Goal: Use online tool/utility: Utilize a website feature to perform a specific function

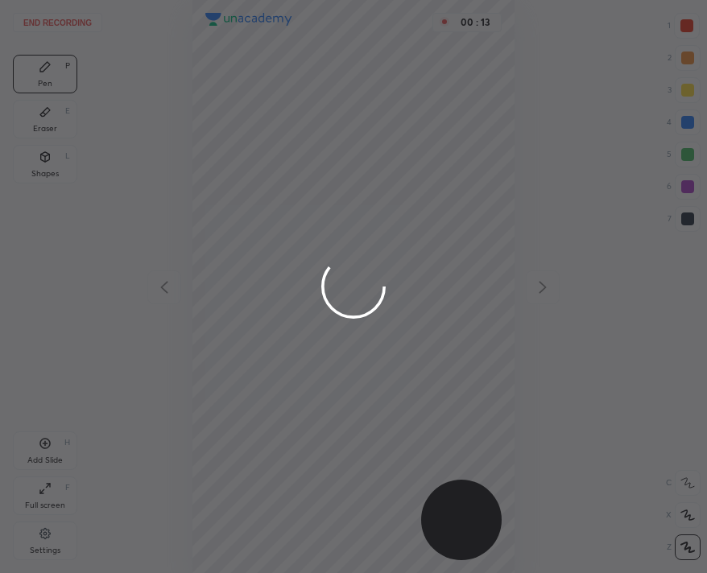
scroll to position [573, 449]
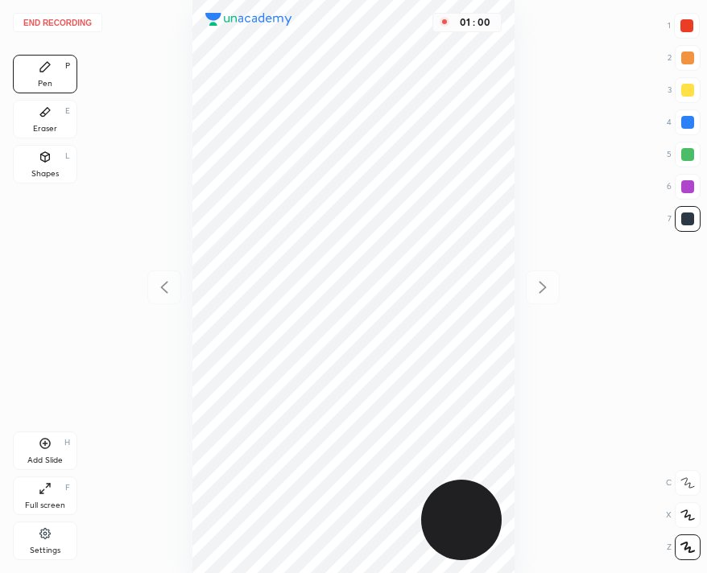
click at [60, 25] on button "End recording" at bounding box center [57, 22] width 89 height 19
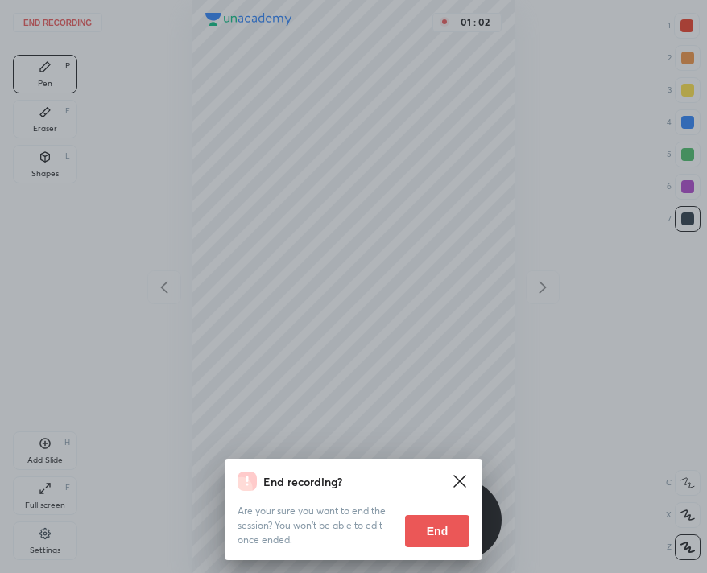
click at [423, 534] on button "End" at bounding box center [437, 531] width 64 height 32
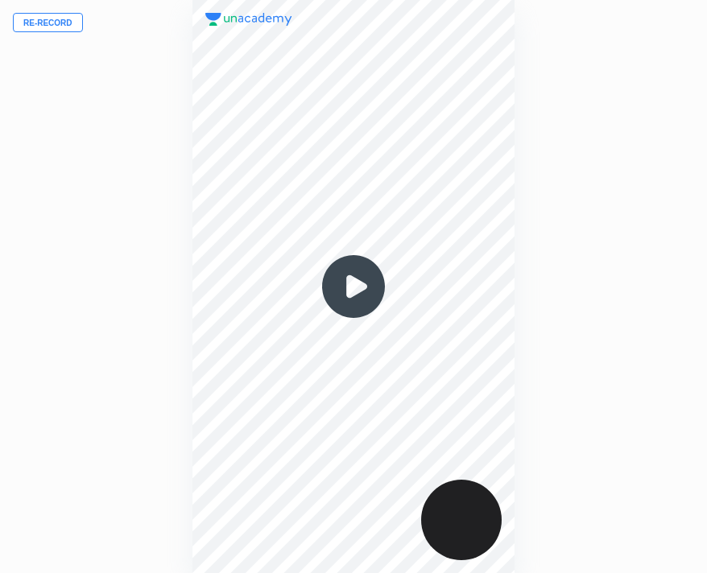
click at [43, 13] on button "Re-record" at bounding box center [48, 22] width 70 height 19
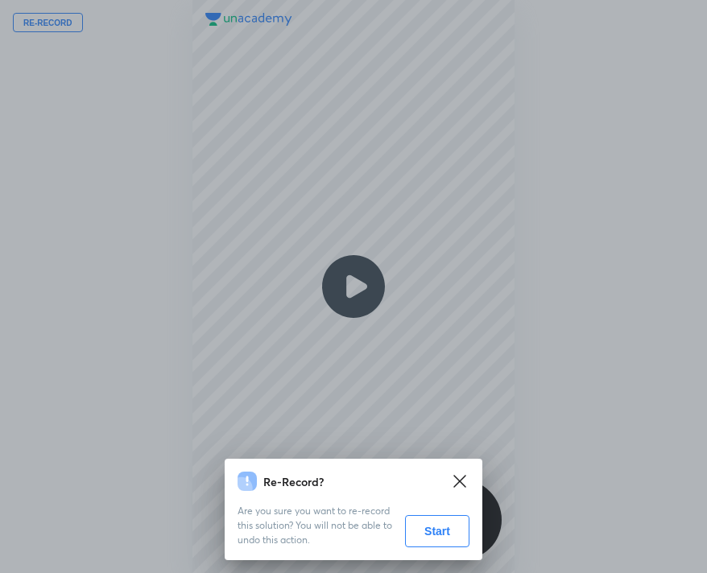
click at [427, 521] on button "Start" at bounding box center [437, 531] width 64 height 32
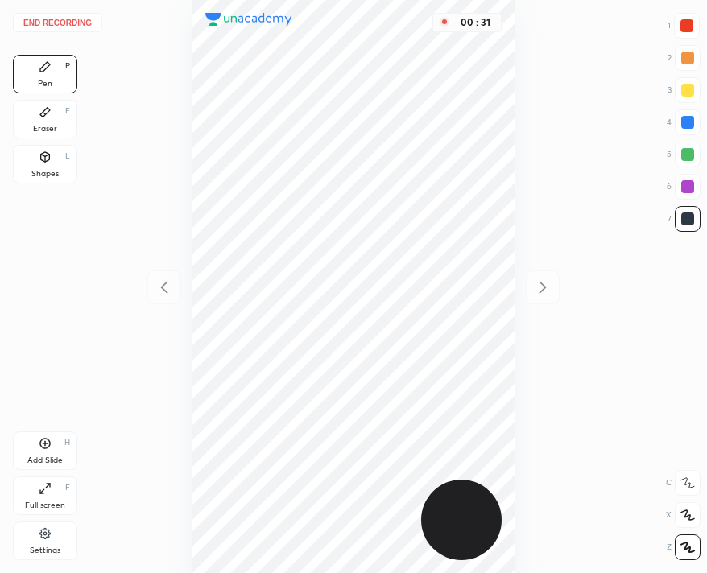
click at [77, 8] on div "End recording 1 2 3 4 5 6 7 R O A L C X Z Erase all C X Z Pen P Eraser E Shapes…" at bounding box center [353, 286] width 707 height 573
click at [76, 20] on button "End recording" at bounding box center [57, 22] width 89 height 19
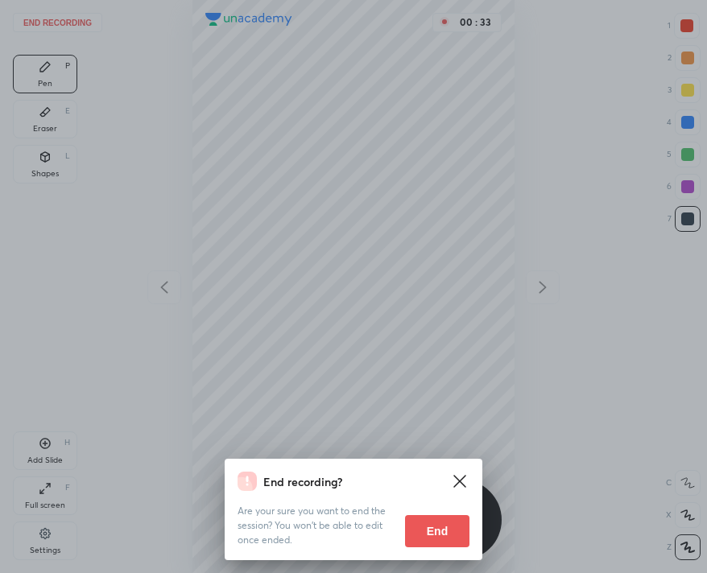
click at [452, 520] on button "End" at bounding box center [437, 531] width 64 height 32
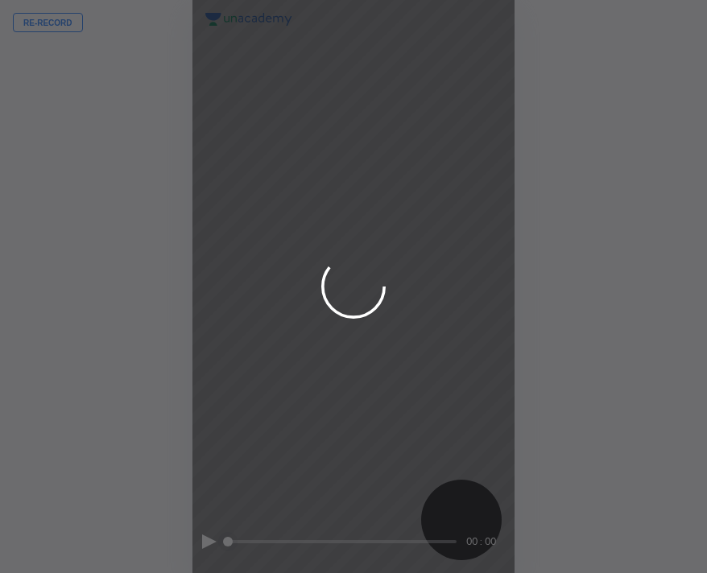
click at [62, 23] on div at bounding box center [353, 286] width 707 height 573
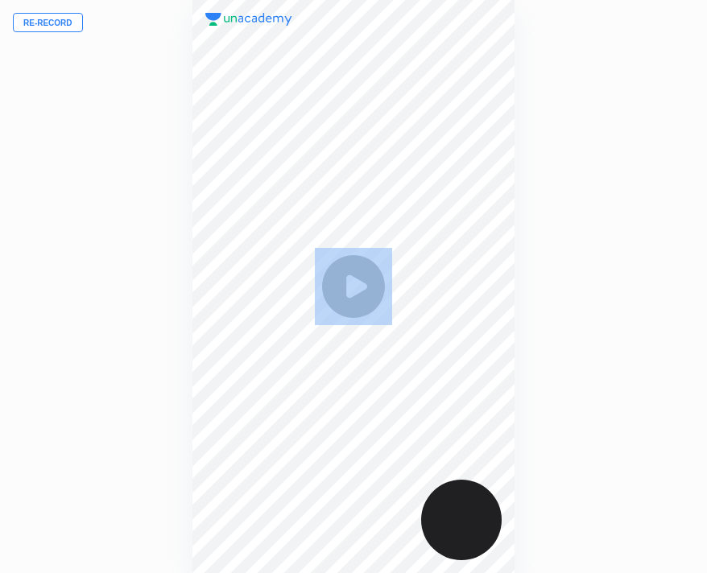
click at [62, 23] on button "Re-record" at bounding box center [48, 22] width 70 height 19
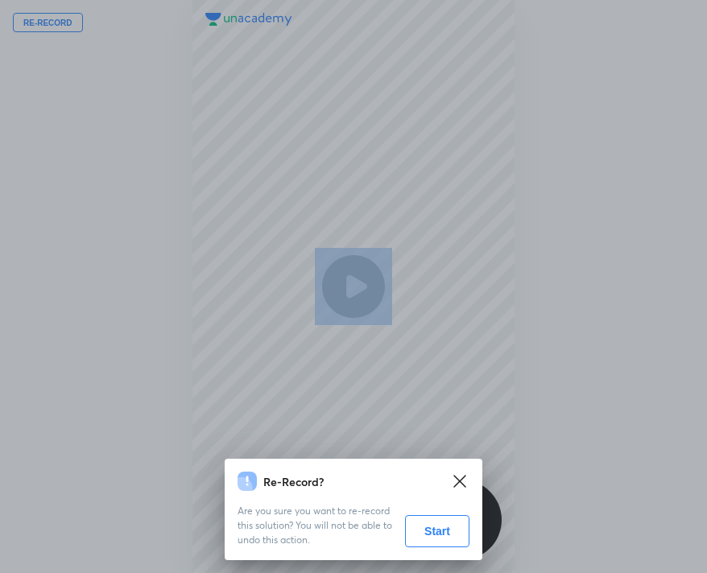
click at [416, 522] on button "Start" at bounding box center [437, 531] width 64 height 32
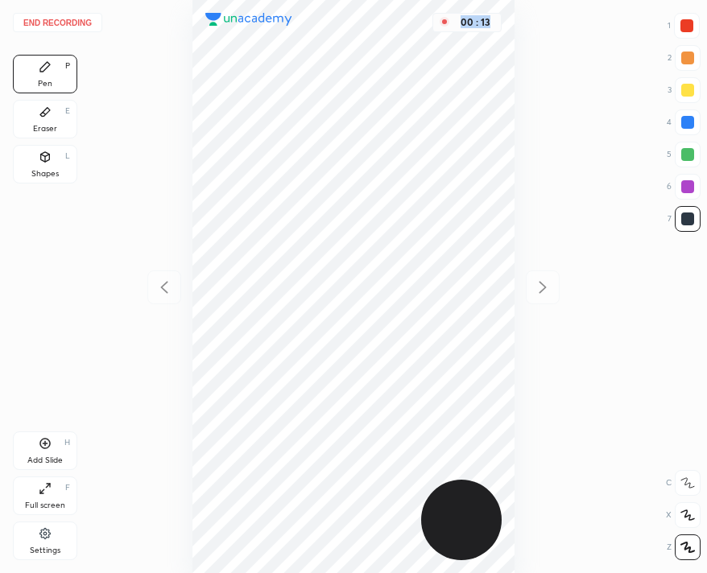
click at [472, 17] on div "00 : 13" at bounding box center [475, 22] width 39 height 11
drag, startPoint x: 59, startPoint y: 124, endPoint x: 70, endPoint y: 115, distance: 14.3
click at [66, 119] on div "Eraser E" at bounding box center [45, 119] width 64 height 39
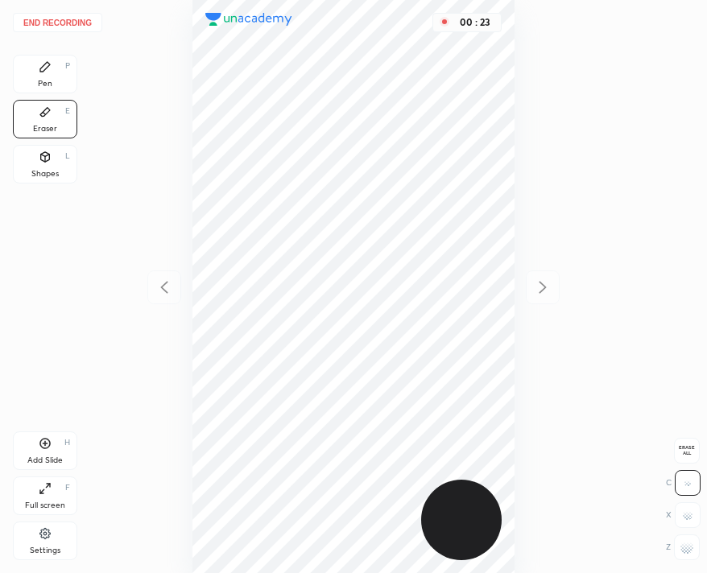
drag, startPoint x: 41, startPoint y: 80, endPoint x: 163, endPoint y: 30, distance: 131.7
click at [42, 80] on div "Pen" at bounding box center [45, 84] width 14 height 8
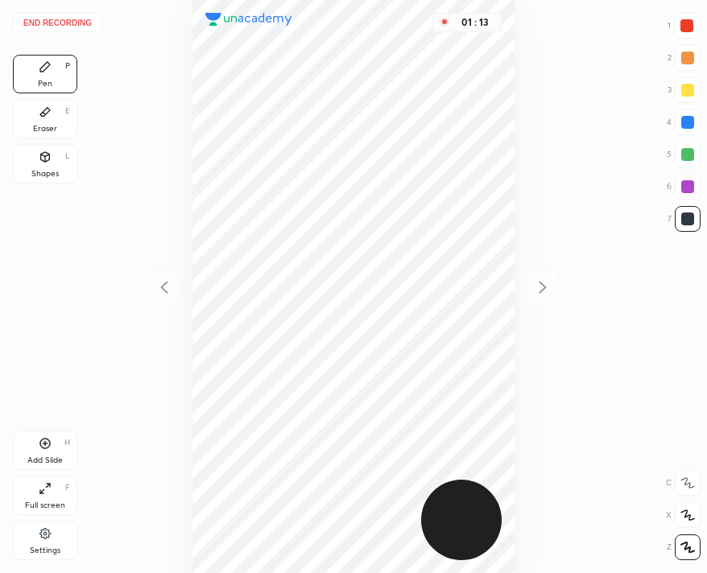
click at [543, 402] on div "01 : 13" at bounding box center [353, 286] width 449 height 573
click at [54, 26] on button "End recording" at bounding box center [57, 22] width 89 height 19
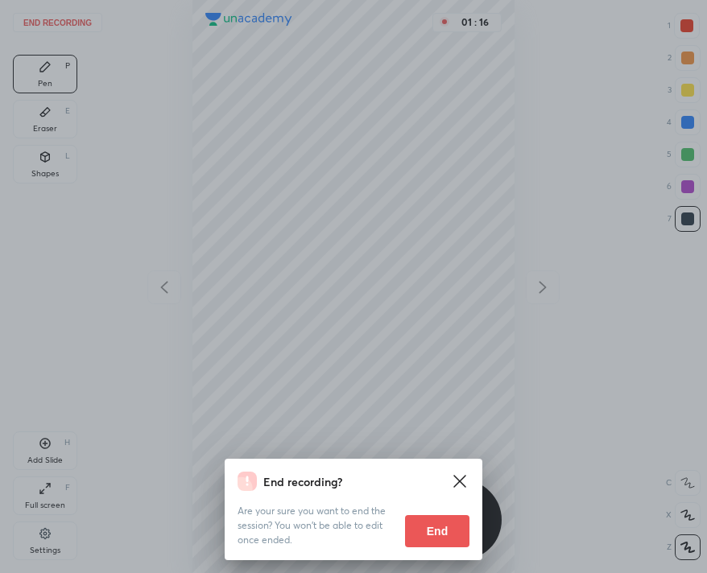
click at [441, 535] on button "End" at bounding box center [437, 531] width 64 height 32
